Goal: Information Seeking & Learning: Learn about a topic

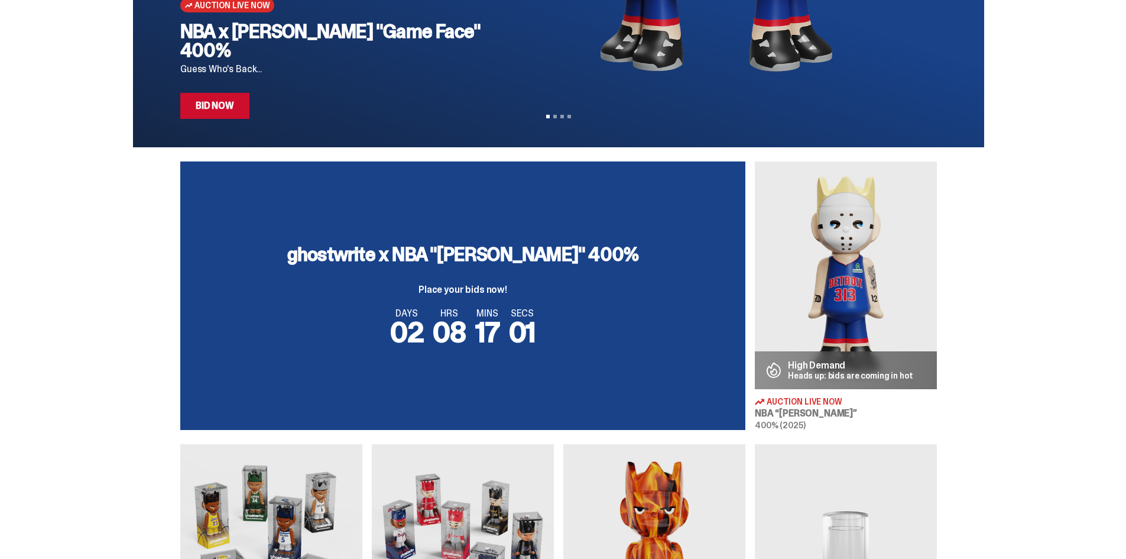
scroll to position [296, 0]
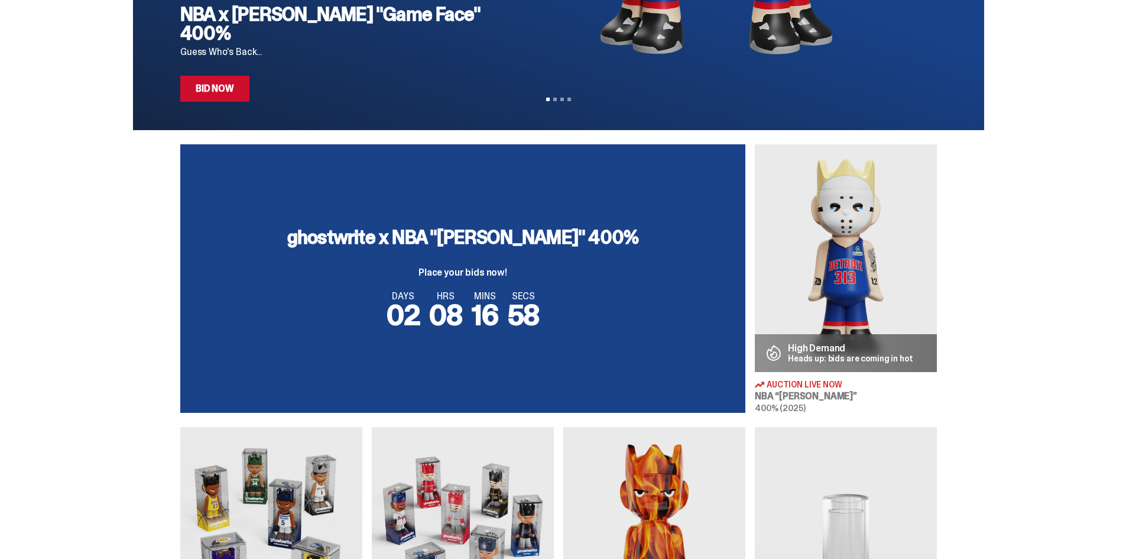
click at [915, 309] on img at bounding box center [846, 258] width 182 height 228
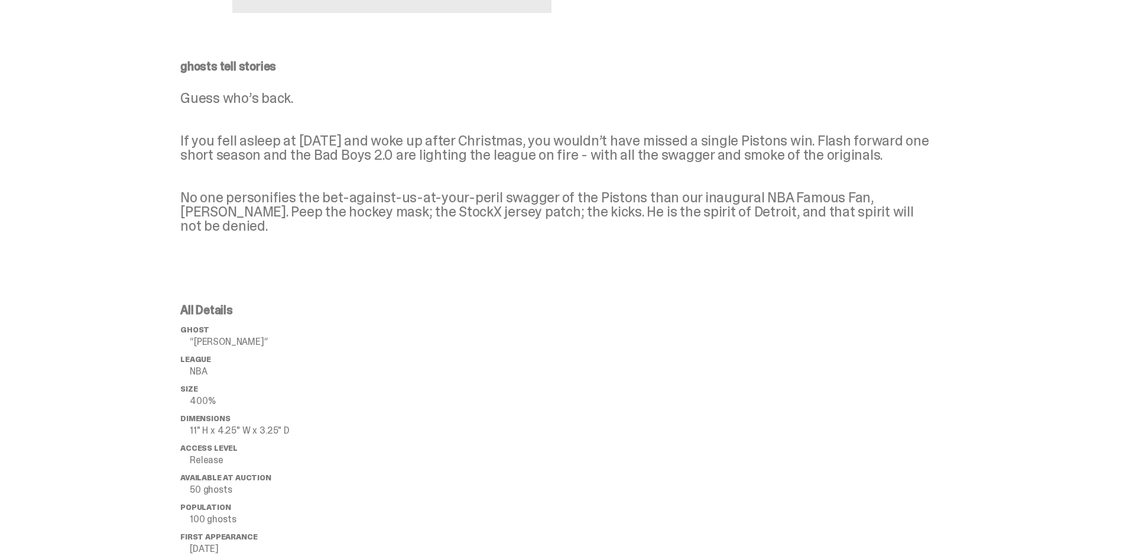
scroll to position [473, 0]
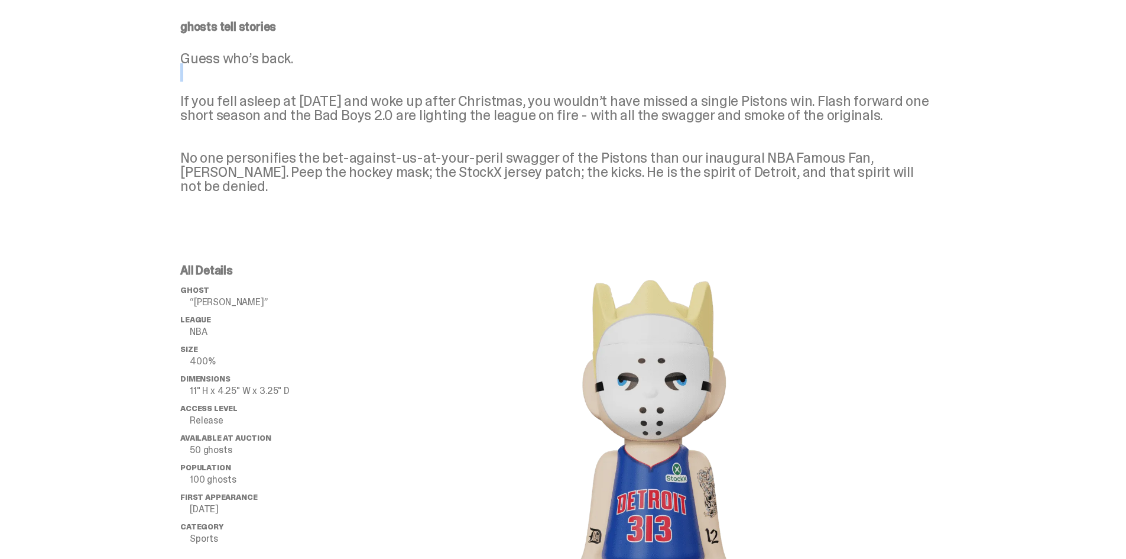
drag, startPoint x: 271, startPoint y: 82, endPoint x: 553, endPoint y: 82, distance: 282.0
click at [552, 77] on p "Guess who’s back. If you fell asleep at [DATE] and woke up after Christmas, you…" at bounding box center [558, 122] width 757 height 142
click at [543, 100] on p "Guess who’s back. If you fell asleep at [DATE] and woke up after Christmas, you…" at bounding box center [558, 122] width 757 height 142
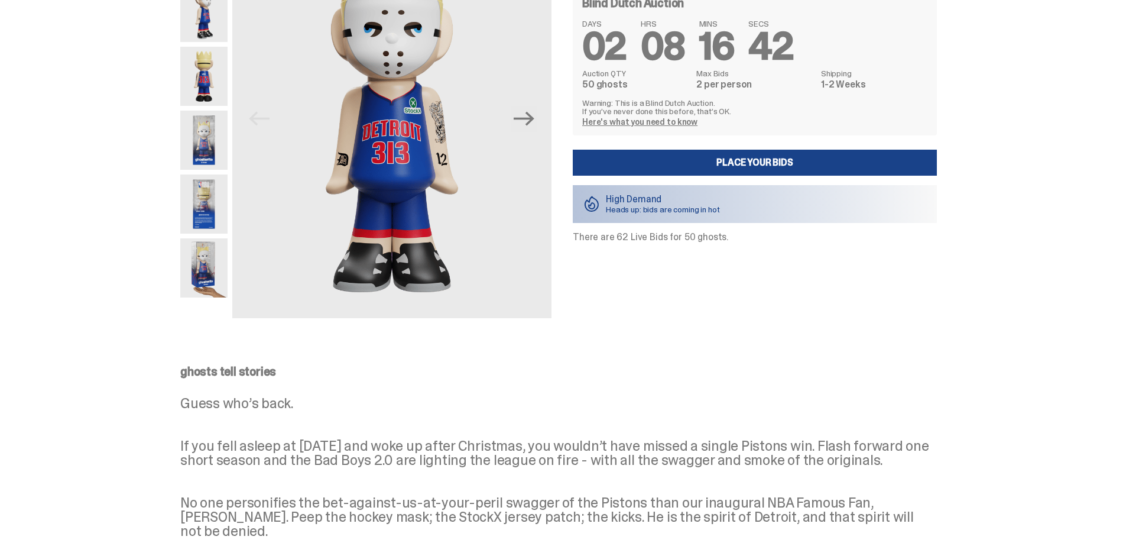
scroll to position [0, 0]
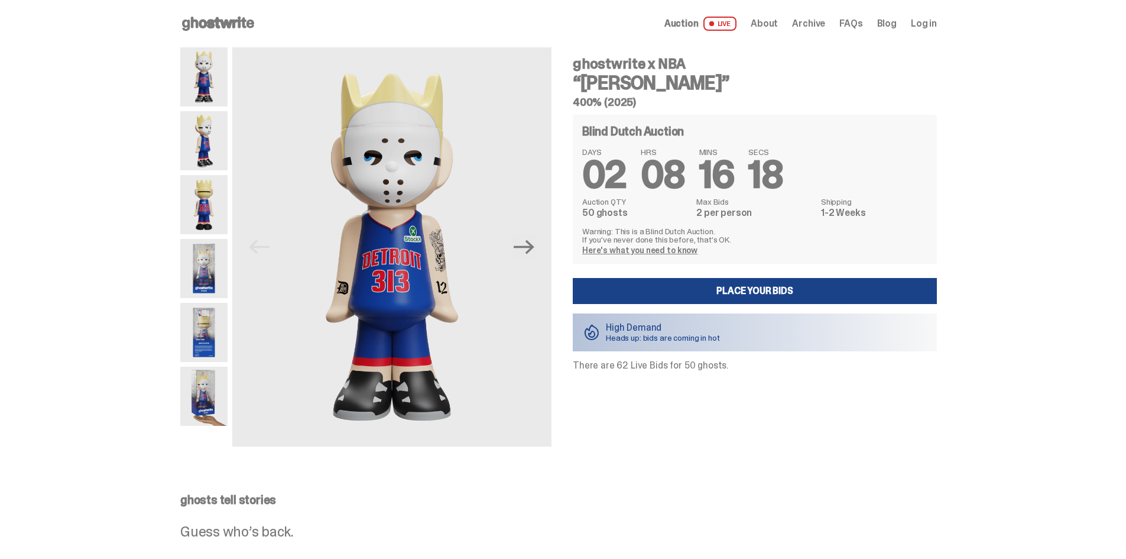
click at [673, 248] on link "Here's what you need to know" at bounding box center [639, 250] width 115 height 11
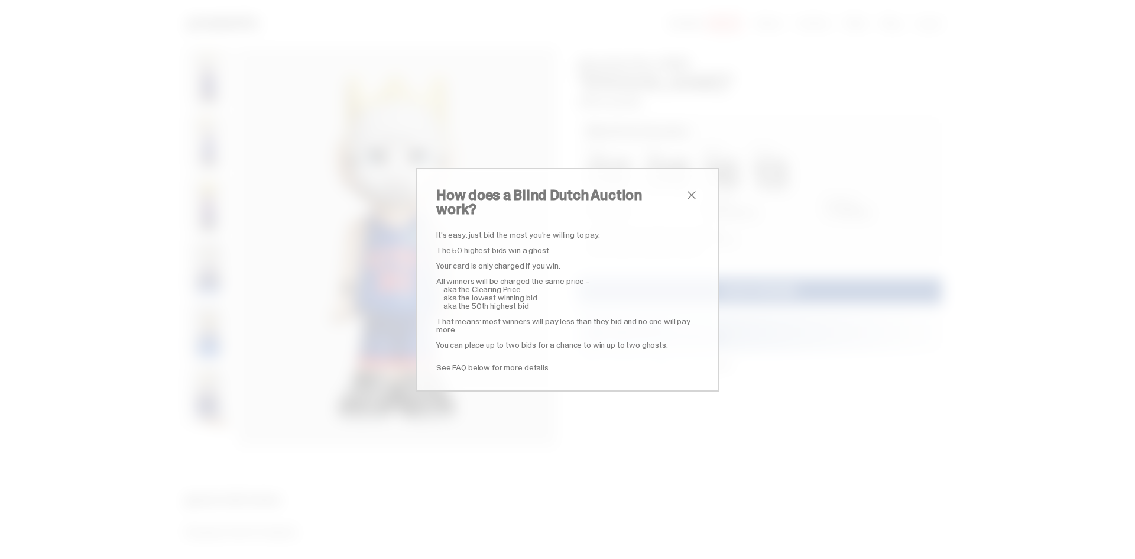
click at [685, 202] on span "close" at bounding box center [692, 195] width 14 height 14
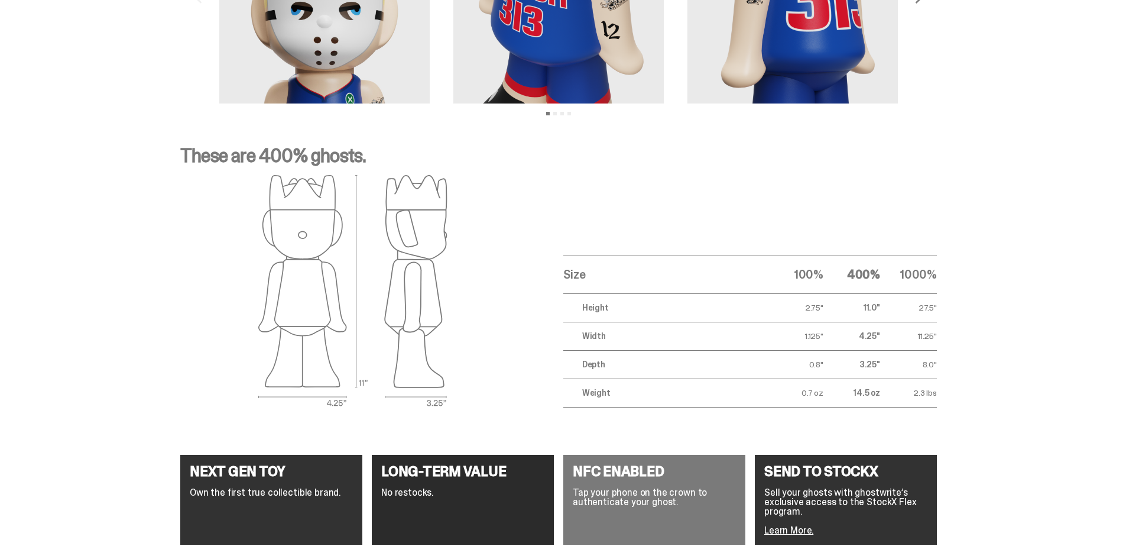
scroll to position [1092, 0]
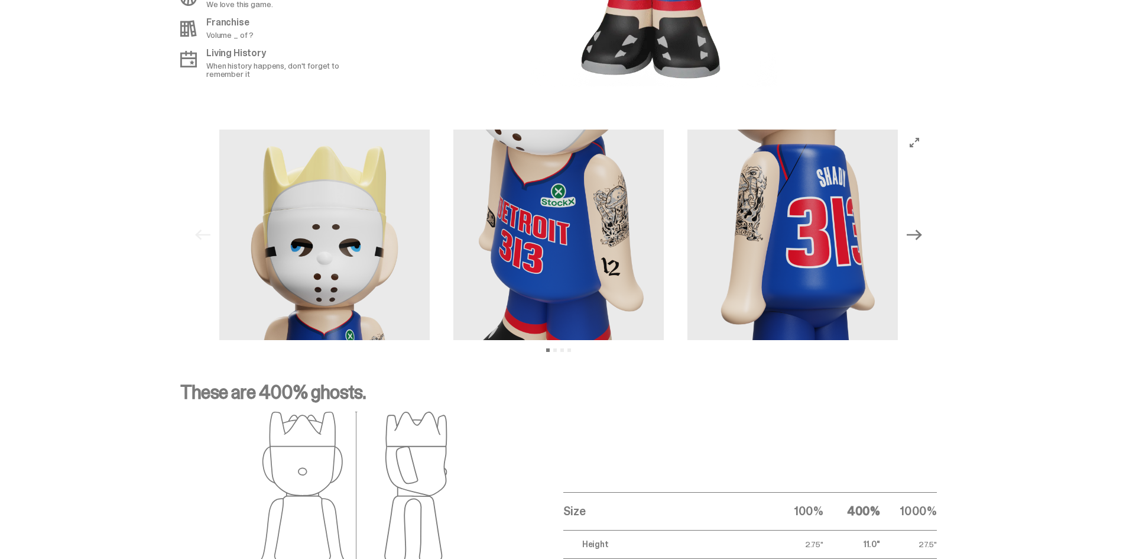
click at [917, 232] on icon "Next" at bounding box center [914, 234] width 15 height 15
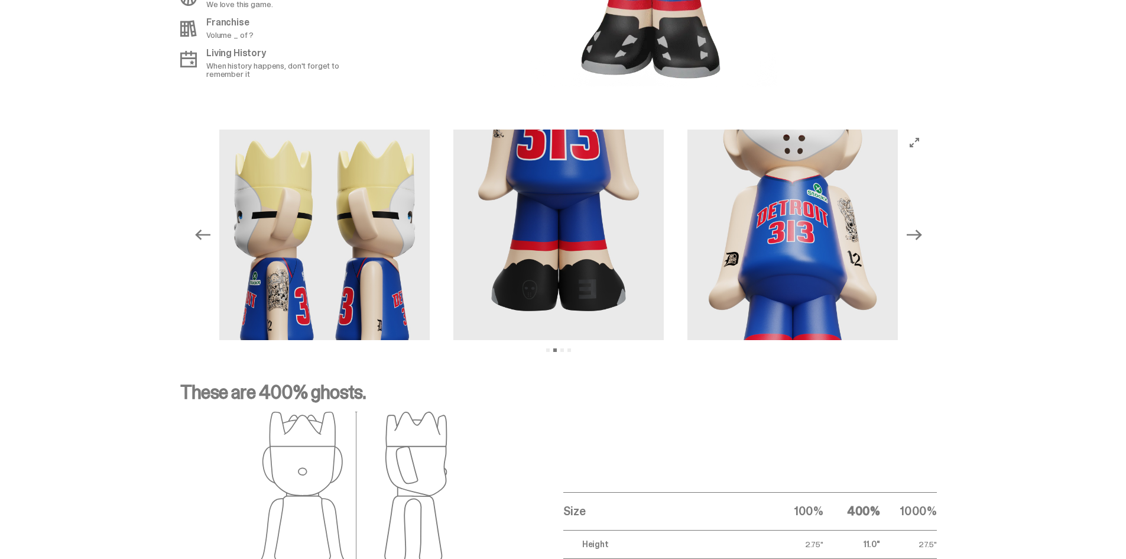
click at [919, 232] on icon "Next" at bounding box center [914, 234] width 15 height 15
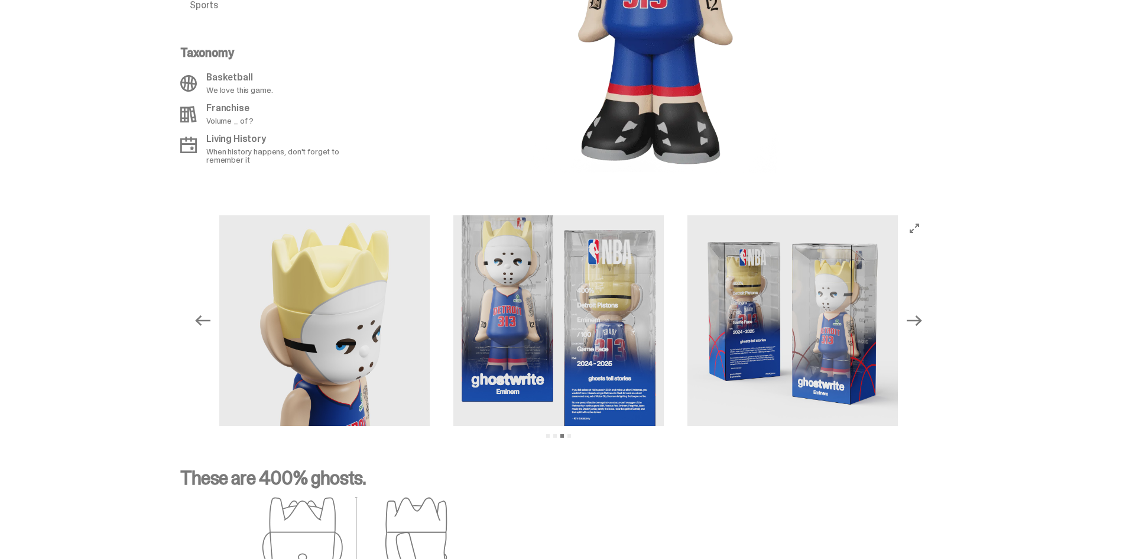
scroll to position [915, 0]
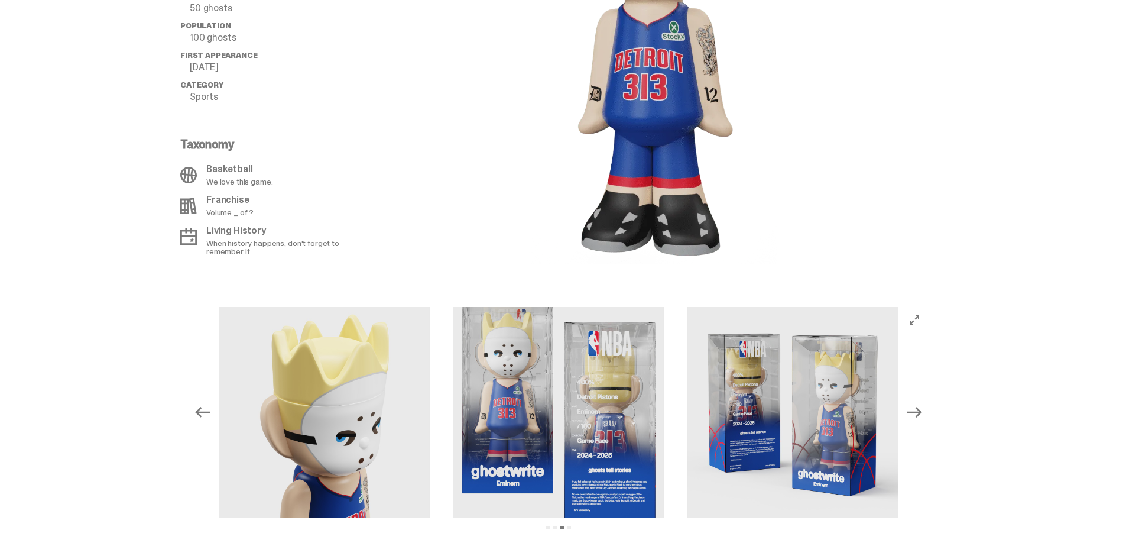
click at [205, 427] on div "Previous Next View slide 1 View slide 2 View slide 3 View slide 4" at bounding box center [559, 412] width 738 height 210
click at [204, 404] on icon "Previous" at bounding box center [202, 411] width 15 height 15
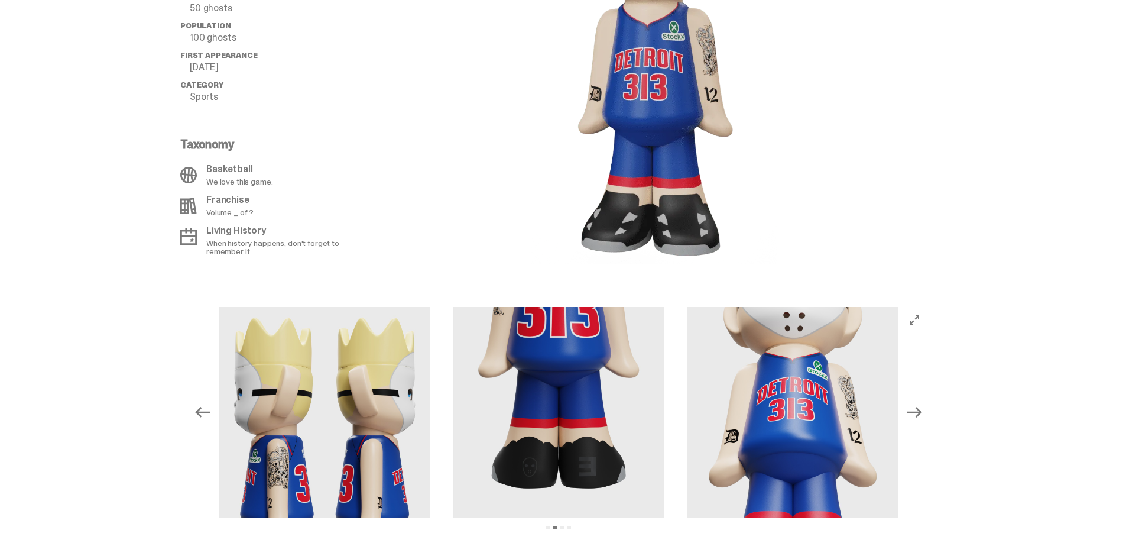
click at [922, 412] on icon "Next" at bounding box center [914, 412] width 15 height 11
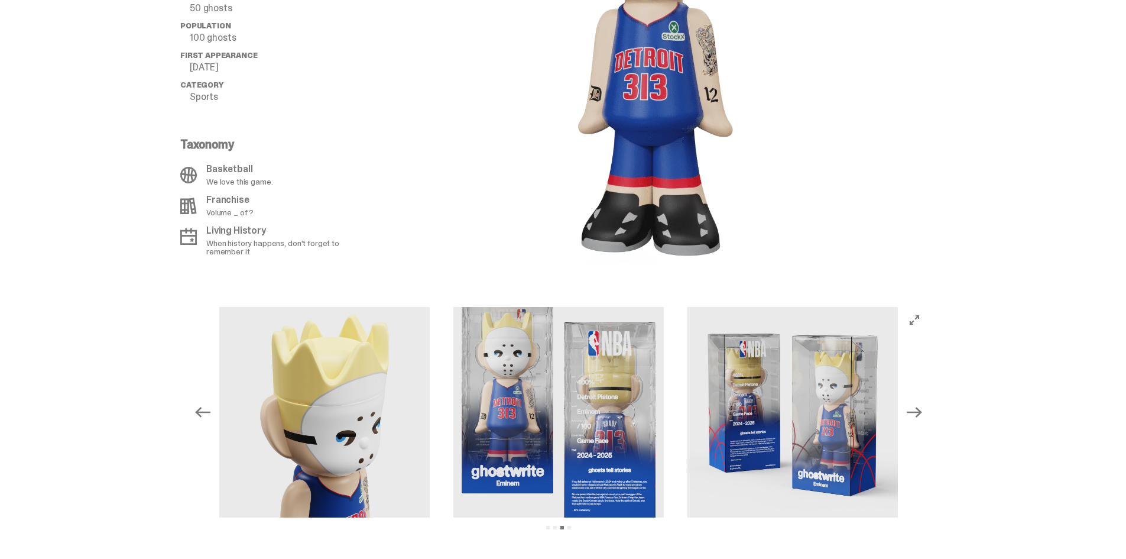
click at [922, 412] on icon "Next" at bounding box center [914, 412] width 15 height 11
